Goal: Information Seeking & Learning: Learn about a topic

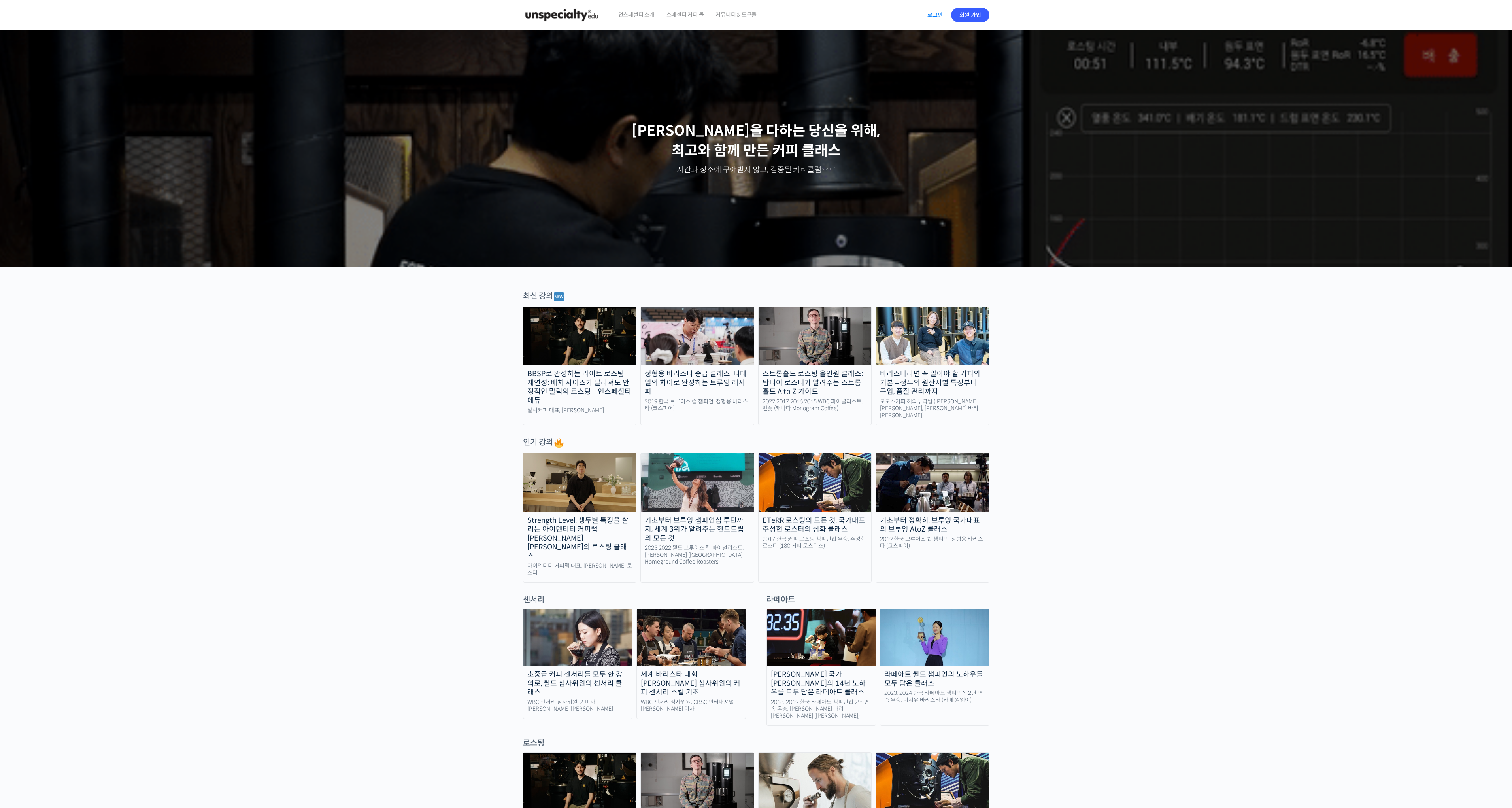
click at [928, 15] on link "로그인" at bounding box center [935, 15] width 25 height 18
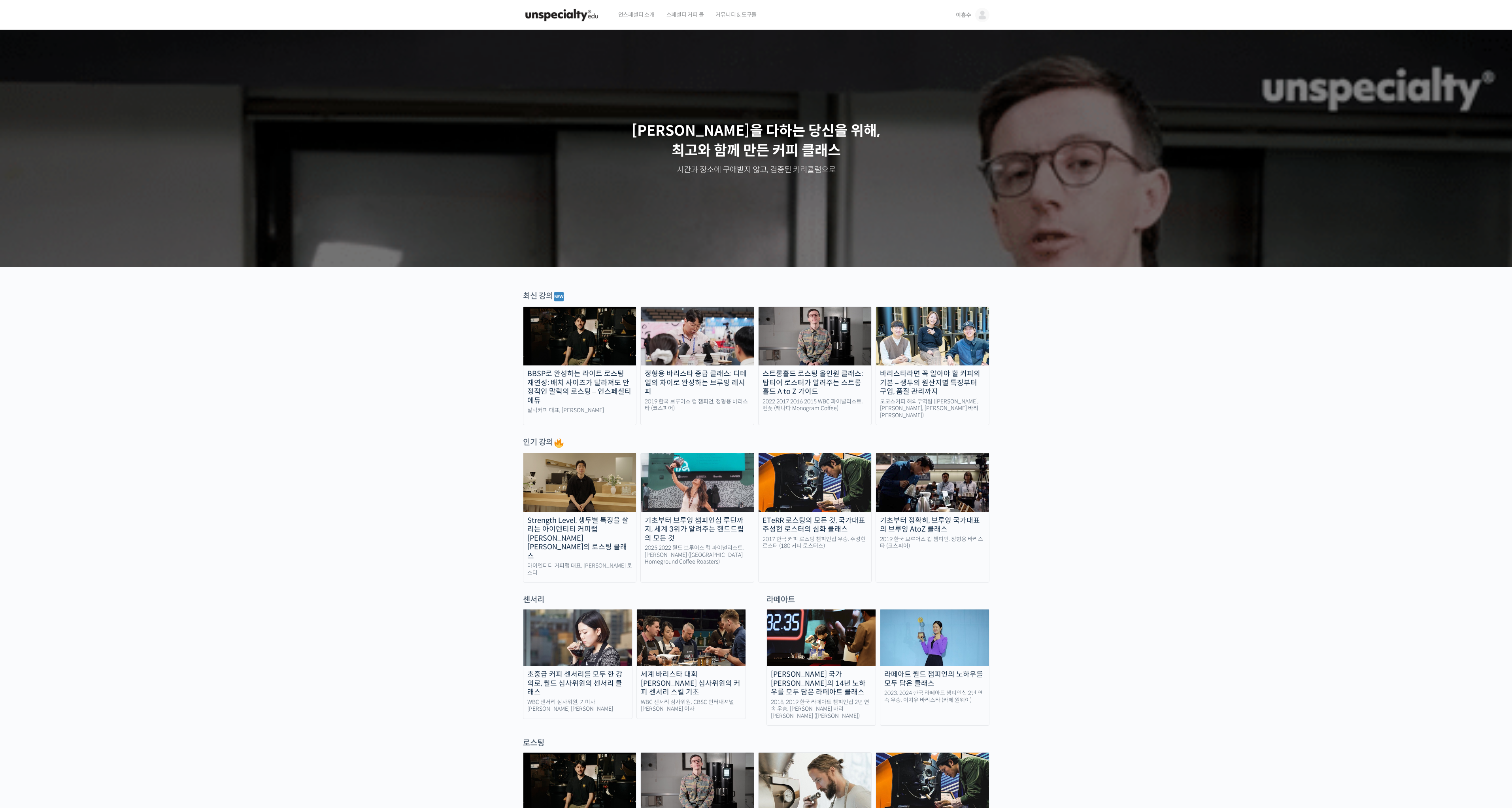
click at [983, 14] on img at bounding box center [982, 15] width 14 height 14
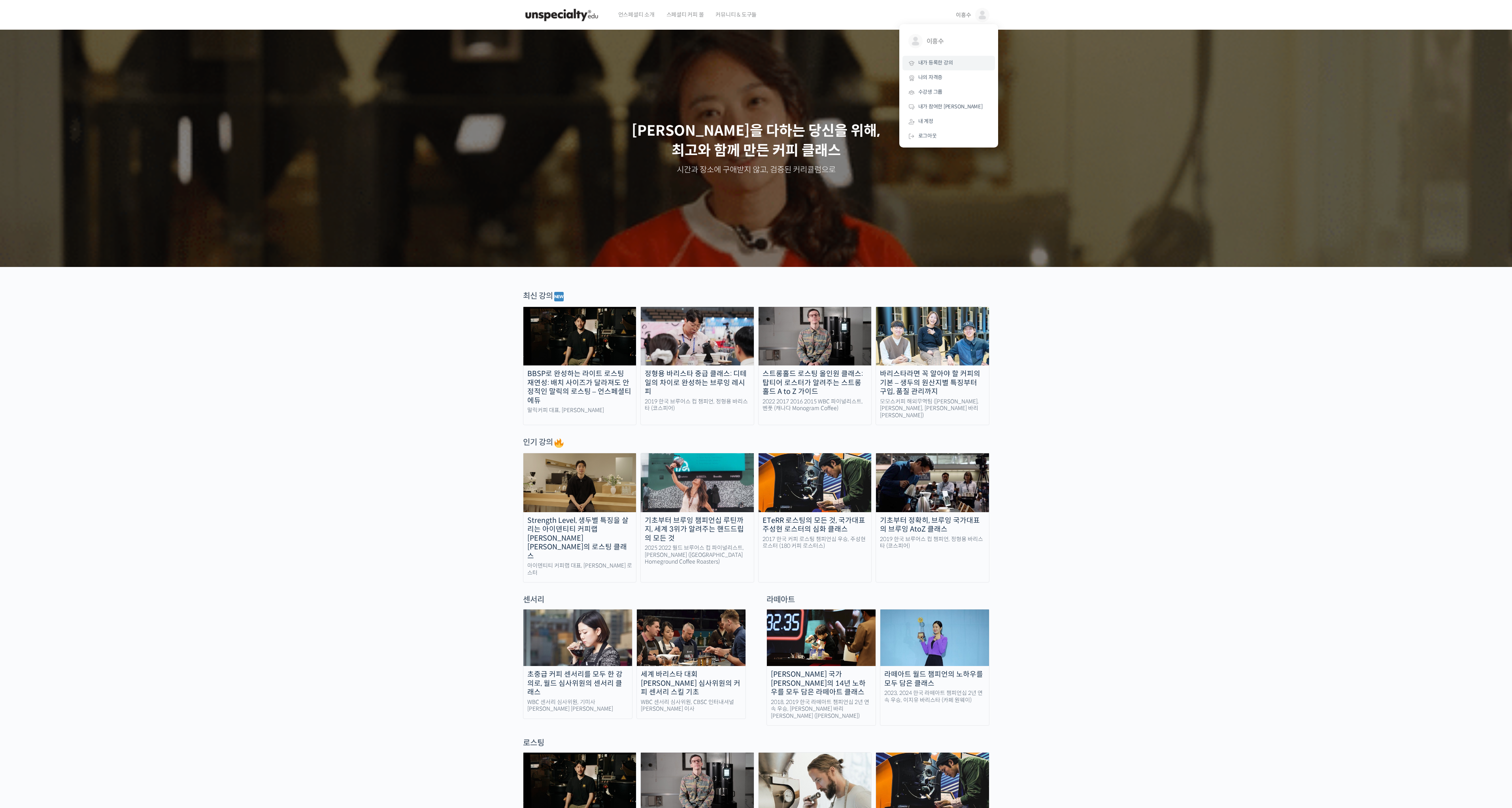
click at [949, 64] on span "내가 등록한 강의" at bounding box center [936, 63] width 35 height 7
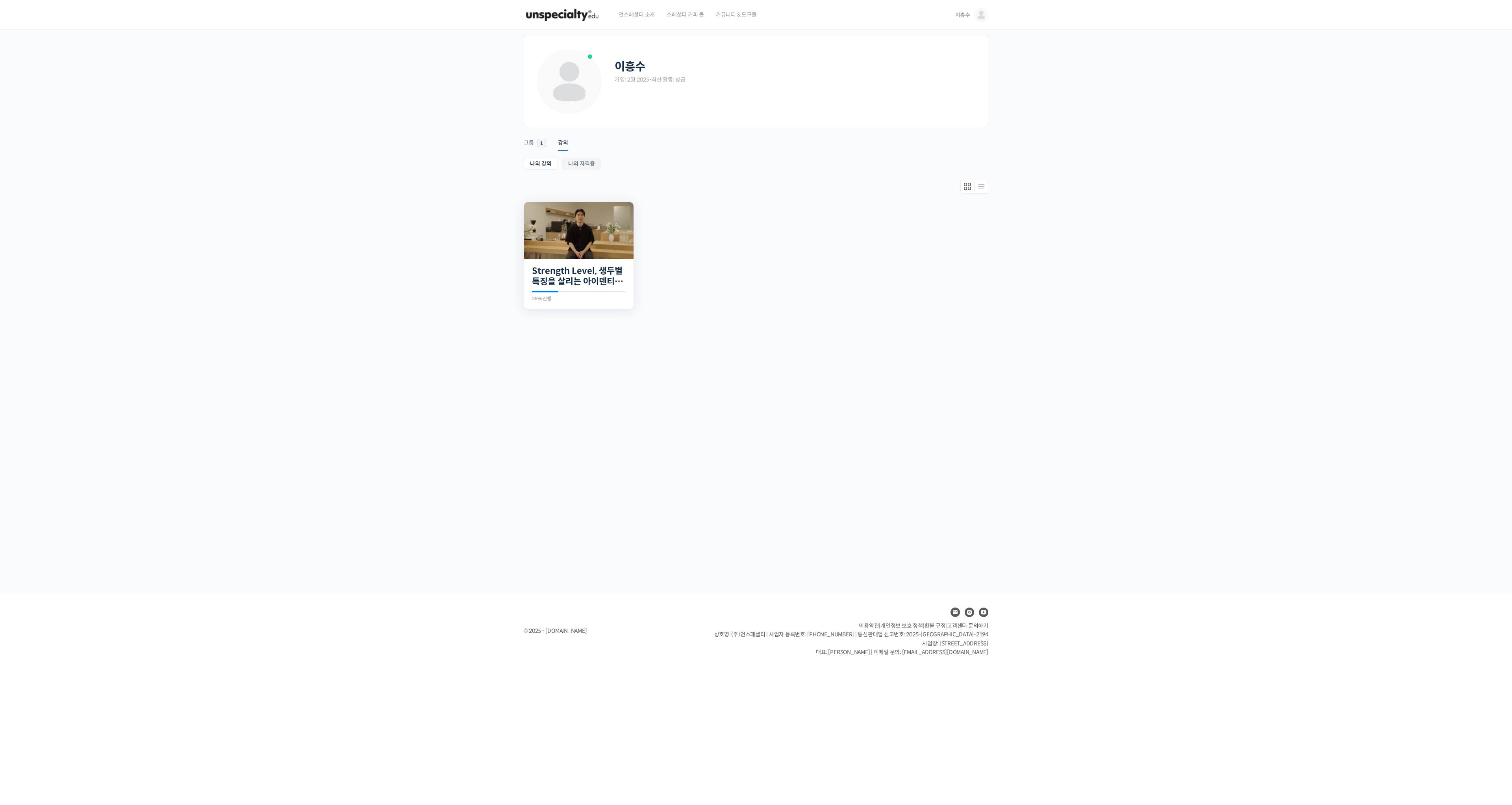
click at [569, 261] on div "21개의 수업 Strength Level, 생두별 특징을 살리는 아이덴티티 커피랩 윤원균 대표의 로스팅 클래스 28% 진행 최근 활동: 202…" at bounding box center [579, 284] width 109 height 50
click at [569, 272] on link "Strength Level, 생두별 특징을 살리는 아이덴티티 커피랩 [PERSON_NAME] [PERSON_NAME]의 로스팅 클래스" at bounding box center [579, 276] width 94 height 22
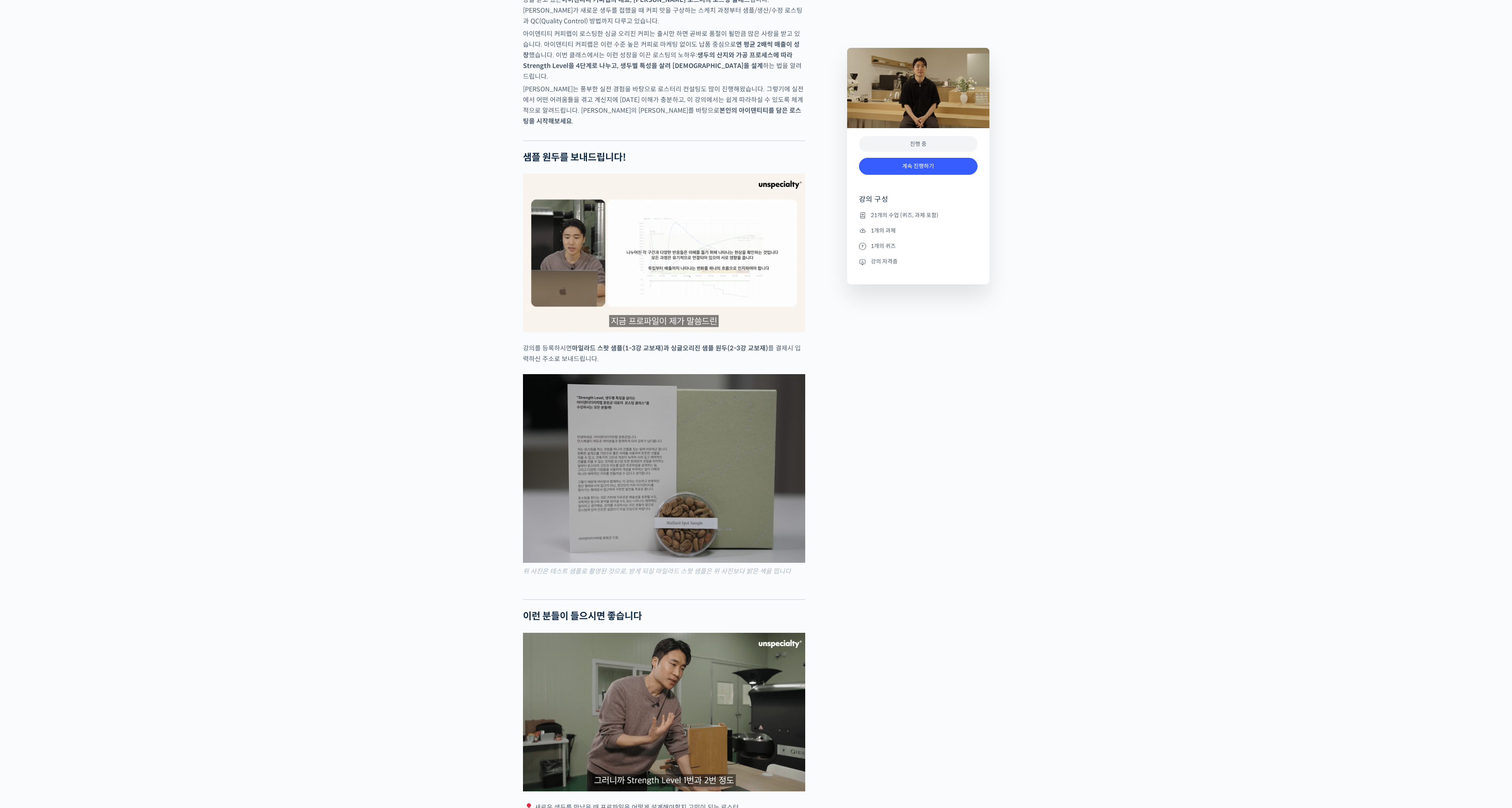
scroll to position [1450, 0]
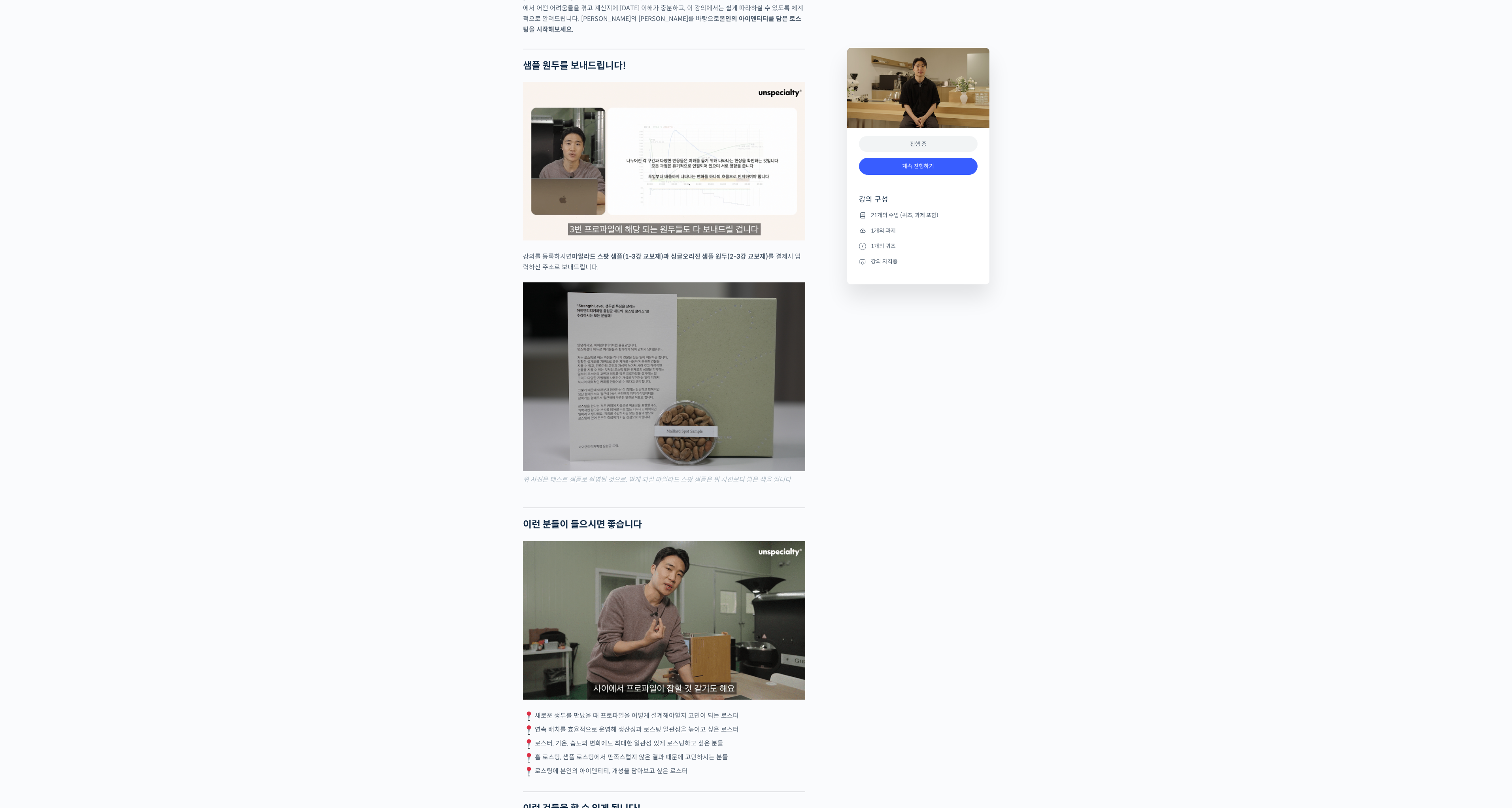
click at [885, 214] on li "21개의 수업 (퀴즈, 과제 포함)" at bounding box center [919, 214] width 119 height 10
click at [870, 217] on li "21개의 수업 (퀴즈, 과제 포함)" at bounding box center [919, 214] width 119 height 10
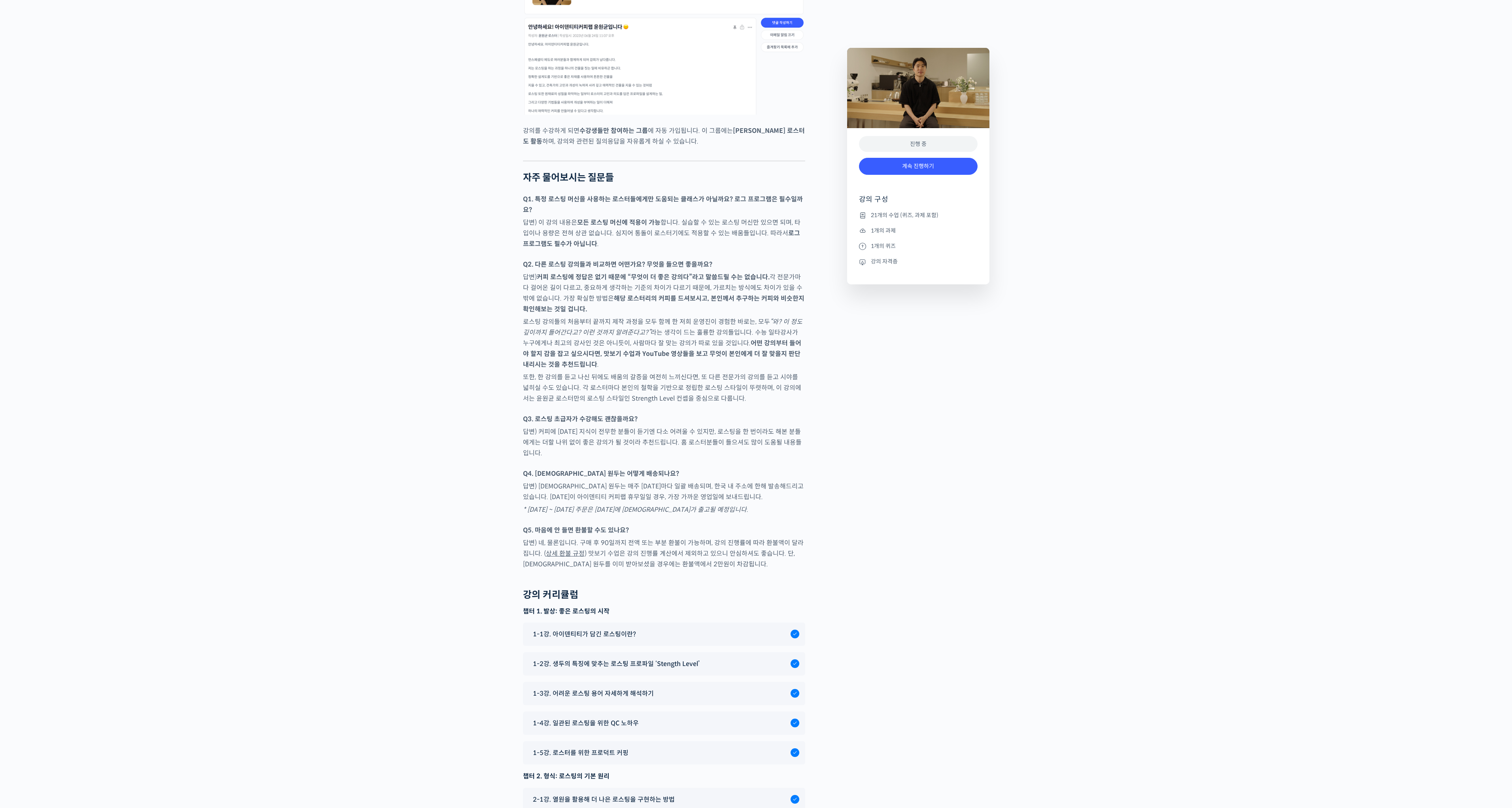
scroll to position [3756, 0]
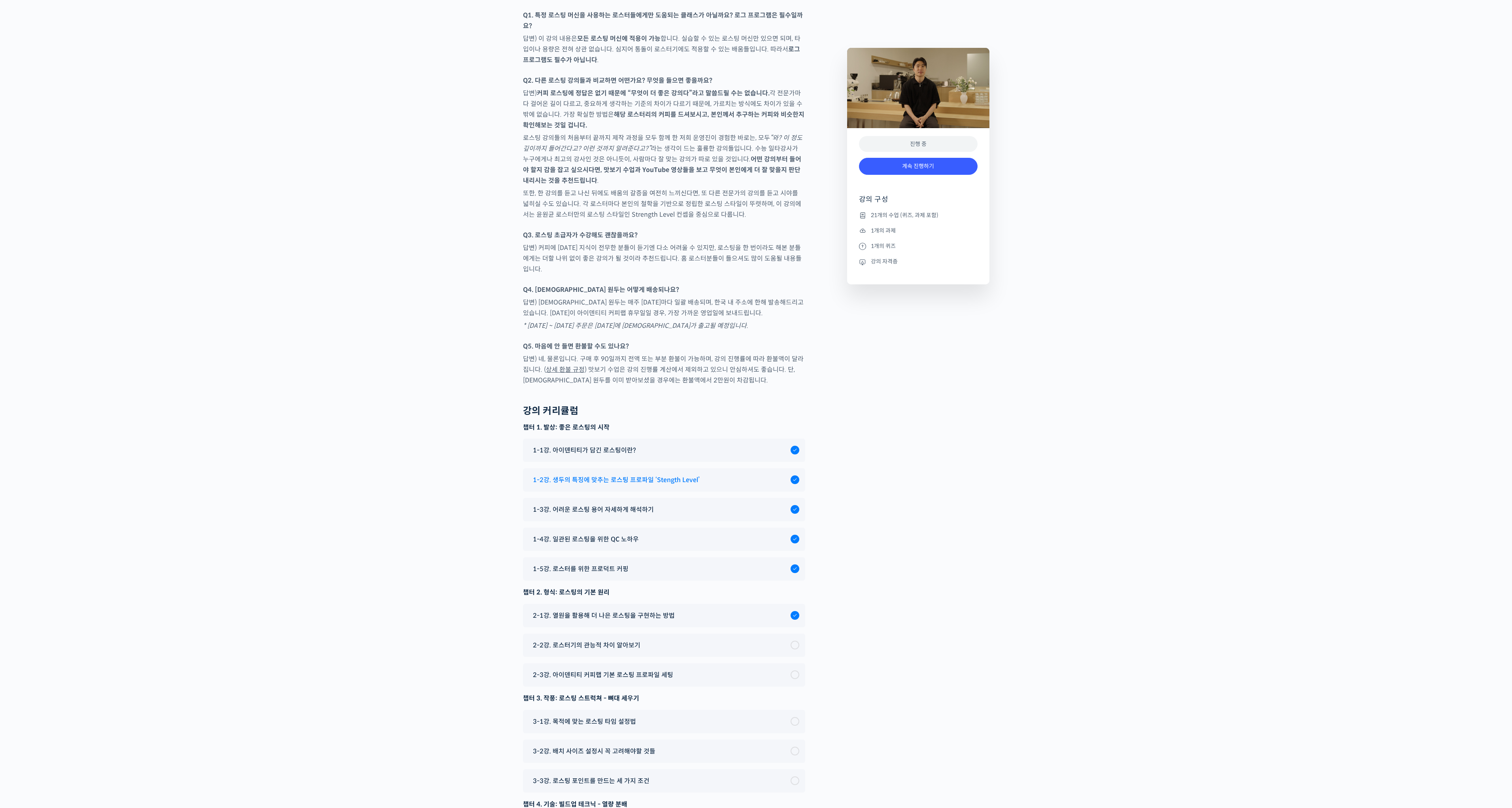
click at [682, 474] on span "1-2강. 생두의 특징에 맞추는 로스팅 프로파일 ‘Stength Level’" at bounding box center [615, 479] width 166 height 10
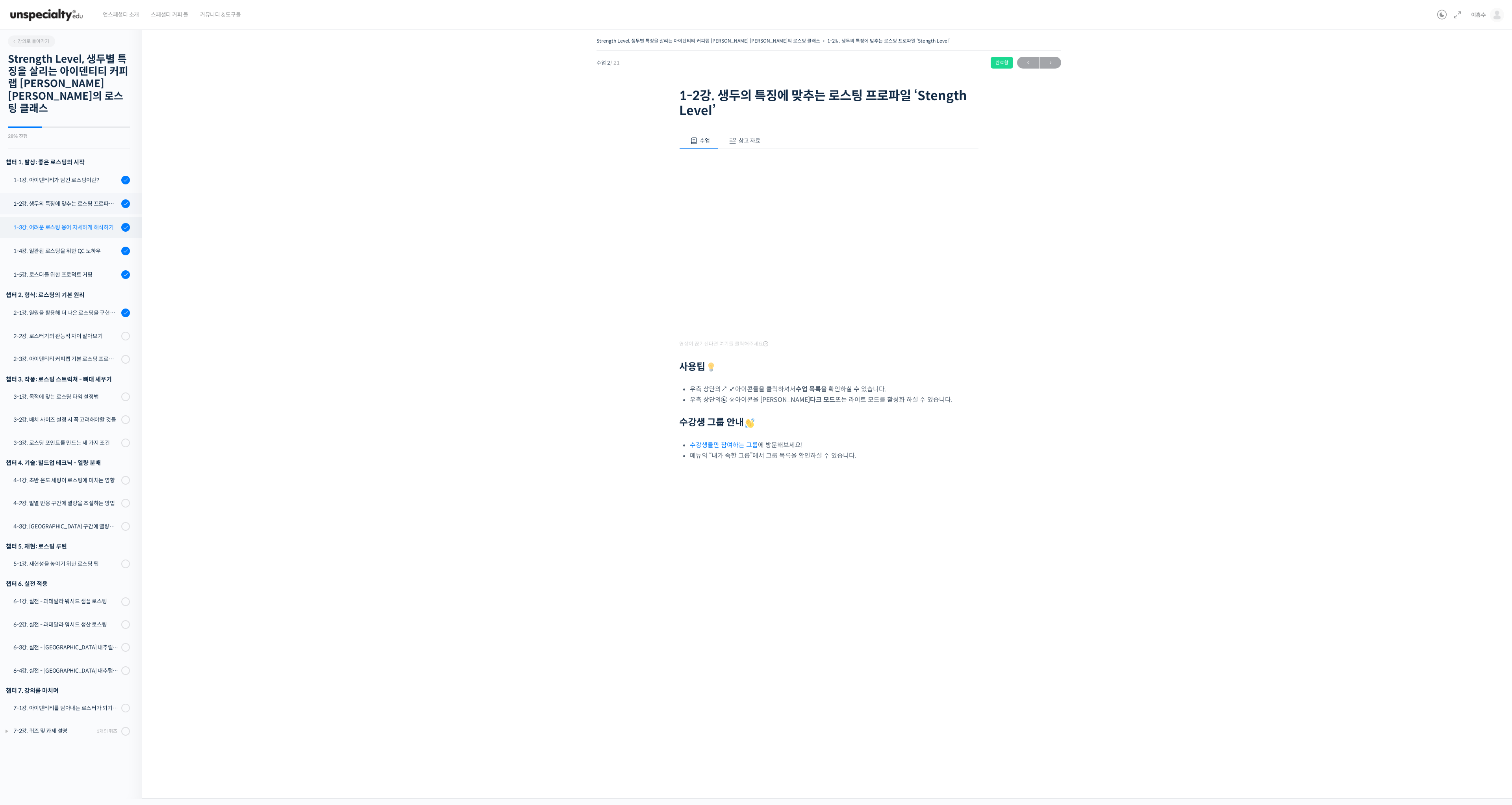
click at [69, 223] on div "1-3강. 어려운 로스팅 용어 자세하게 해석하기" at bounding box center [66, 228] width 106 height 9
